Goal: Task Accomplishment & Management: Manage account settings

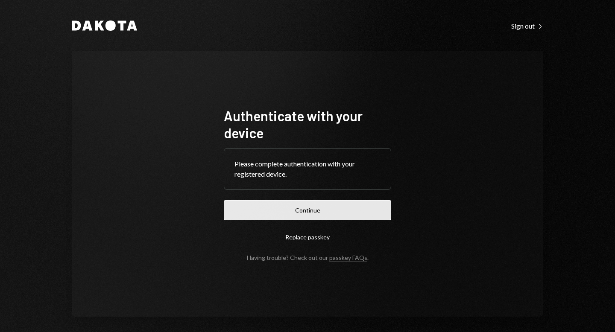
click at [304, 209] on button "Continue" at bounding box center [307, 210] width 167 height 20
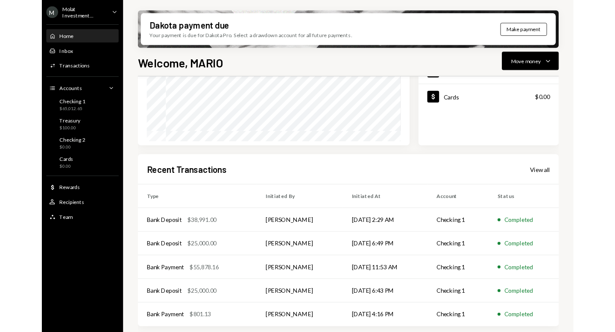
scroll to position [182, 0]
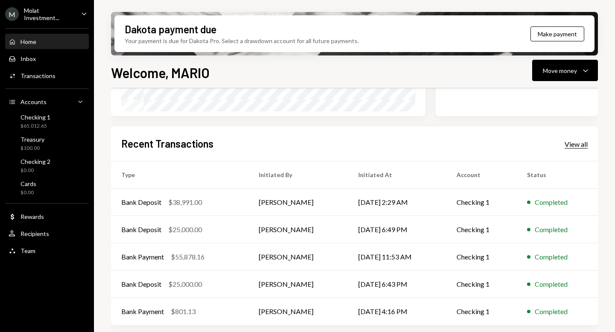
click at [572, 142] on div "View all" at bounding box center [575, 144] width 23 height 9
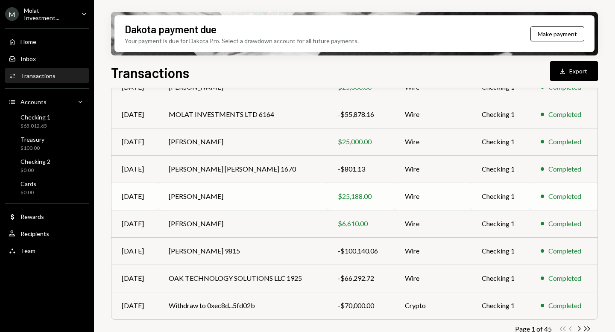
scroll to position [153, 0]
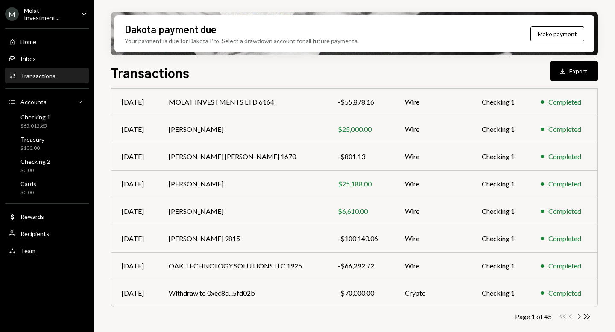
click at [578, 317] on icon "Chevron Right" at bounding box center [578, 316] width 8 height 8
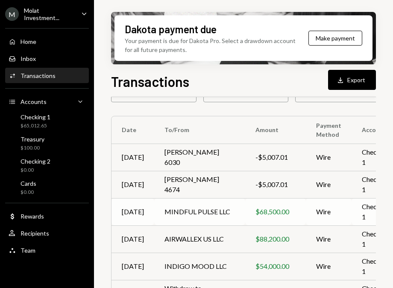
scroll to position [0, 0]
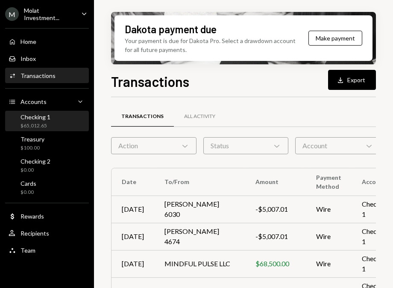
click at [54, 124] on div "Checking 1 $65,012.65" at bounding box center [47, 122] width 77 height 16
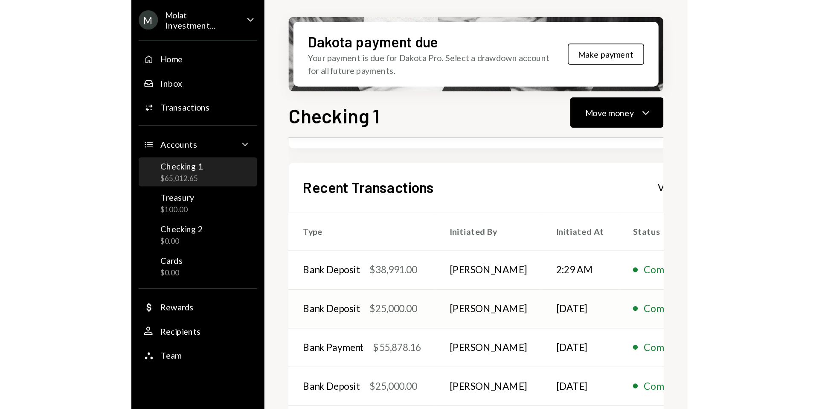
scroll to position [191, 0]
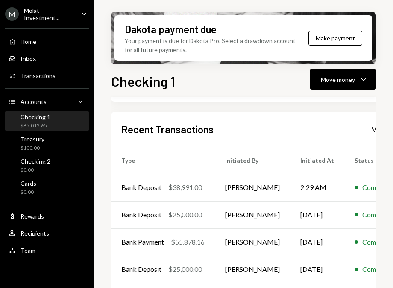
click at [32, 14] on div "Molat Investment..." at bounding box center [49, 14] width 50 height 15
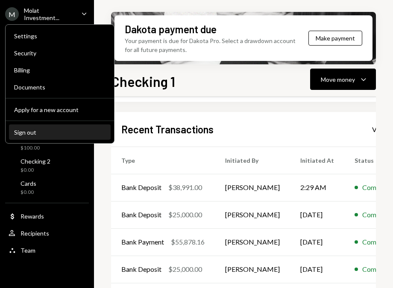
click at [28, 130] on div "Sign out" at bounding box center [59, 132] width 91 height 7
